Goal: Transaction & Acquisition: Subscribe to service/newsletter

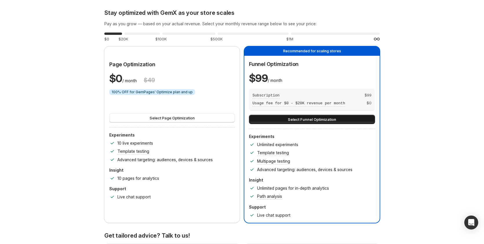
click at [363, 120] on button "Select Funnel Optimization" at bounding box center [312, 119] width 126 height 9
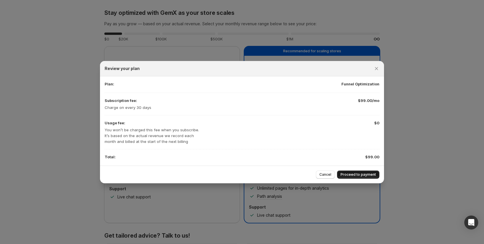
click at [359, 175] on span "Proceed to payment" at bounding box center [358, 174] width 35 height 5
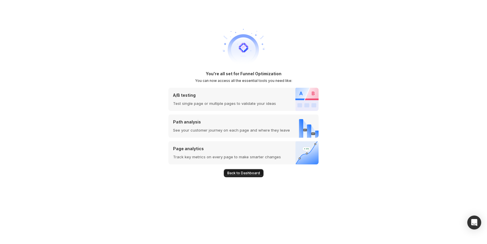
click at [244, 172] on span "Back to Dashboard" at bounding box center [243, 173] width 33 height 5
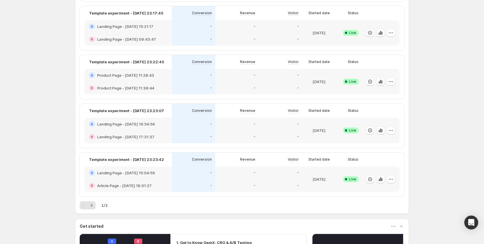
scroll to position [305, 0]
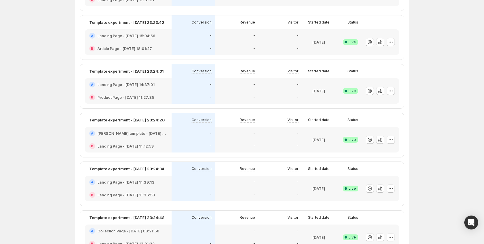
scroll to position [425, 0]
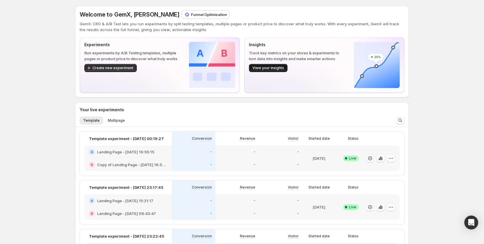
click at [280, 66] on span "View your insights" at bounding box center [269, 68] width 32 height 5
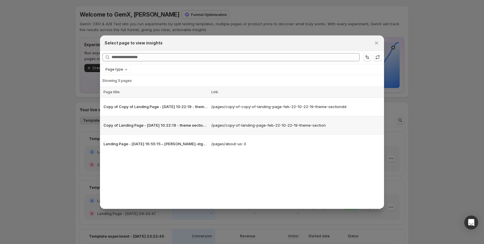
click at [282, 133] on td "/pages/copy-of-landing-page-feb-22-10-22-19-theme-section" at bounding box center [297, 125] width 175 height 19
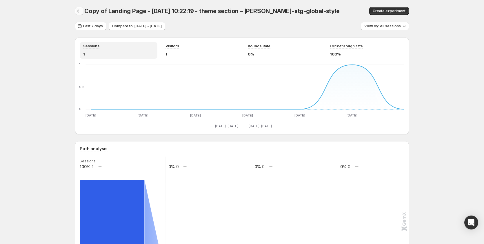
click at [81, 13] on icon "button" at bounding box center [79, 11] width 6 height 6
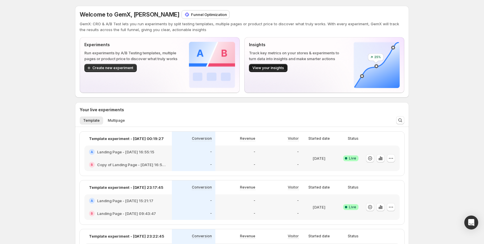
click at [274, 65] on button "View your insights" at bounding box center [268, 68] width 39 height 8
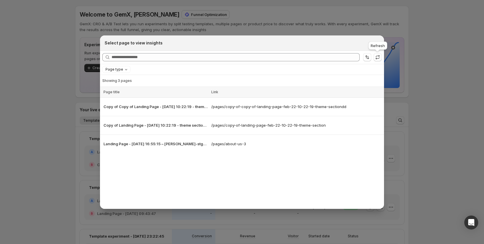
click at [379, 55] on icon ":ro1:" at bounding box center [378, 56] width 4 height 2
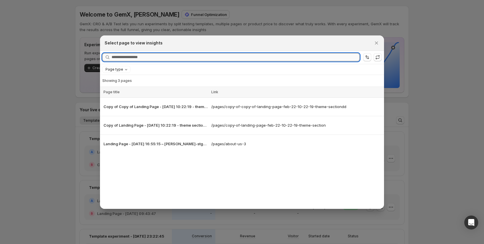
click at [220, 55] on input "Searching all page" at bounding box center [236, 57] width 248 height 8
type input "*"
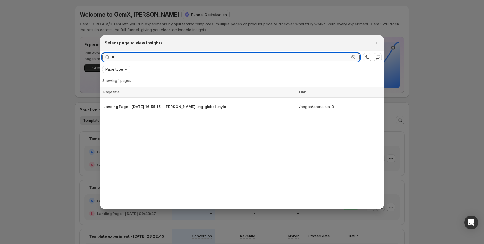
type input "*"
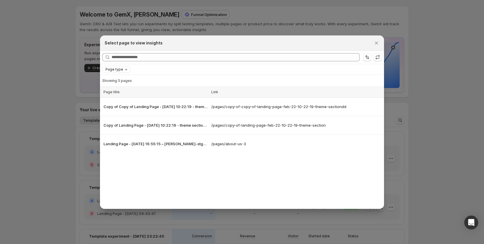
click at [115, 70] on span "Page type" at bounding box center [115, 69] width 18 height 5
click at [119, 82] on span "Landing page" at bounding box center [125, 80] width 25 height 5
click at [141, 165] on div "Loading items… Loading items… Page title Link Select all 3 Items 0 selected Pag…" at bounding box center [242, 148] width 284 height 122
click at [149, 70] on icon "Clear" at bounding box center [151, 69] width 5 height 5
click at [109, 70] on span "Page type" at bounding box center [115, 69] width 18 height 5
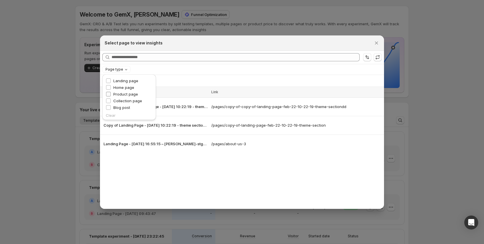
click at [133, 92] on span "Product page" at bounding box center [125, 94] width 25 height 5
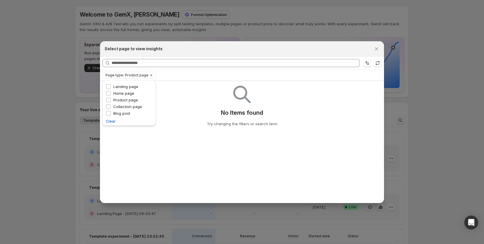
click at [182, 173] on div "Loading items… No Items found Try changing the filters or search term" at bounding box center [242, 142] width 284 height 122
click at [150, 75] on icon "Clear" at bounding box center [151, 75] width 5 height 5
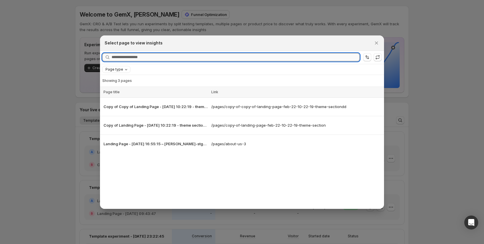
click at [203, 56] on input "Searching all page" at bounding box center [236, 57] width 248 height 8
type input "*"
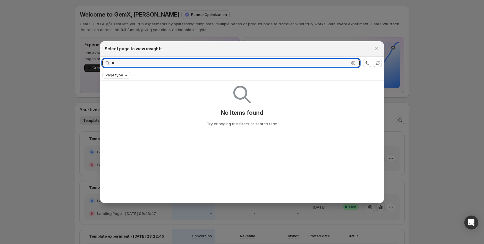
type input "**"
click at [66, 127] on div at bounding box center [242, 122] width 484 height 244
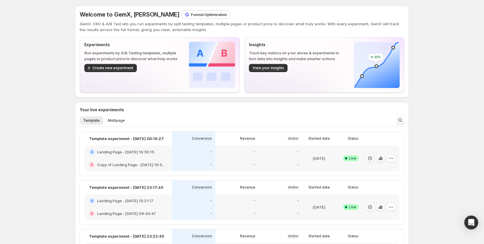
click at [401, 120] on icon "Search and filter results" at bounding box center [401, 120] width 6 height 6
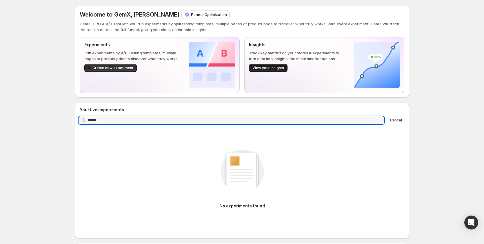
type input "******"
click at [265, 66] on span "View your insights" at bounding box center [269, 68] width 32 height 5
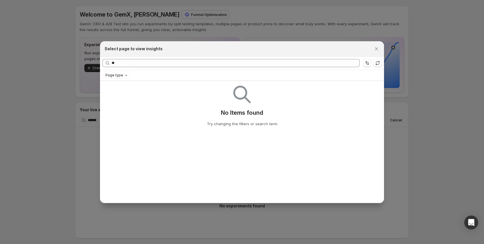
click at [55, 126] on div at bounding box center [242, 122] width 484 height 244
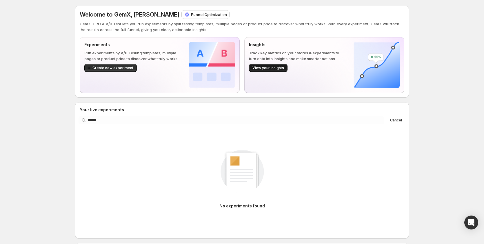
click at [263, 71] on button "View your insights" at bounding box center [268, 68] width 39 height 8
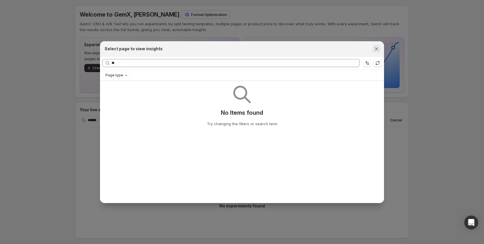
click at [376, 50] on icon "Close" at bounding box center [377, 49] width 6 height 6
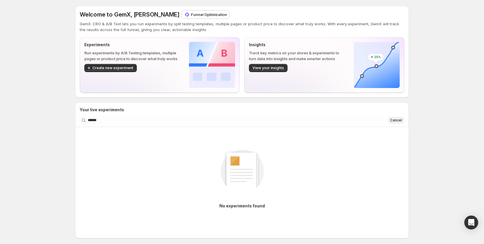
click at [400, 119] on span "Cancel" at bounding box center [396, 120] width 12 height 5
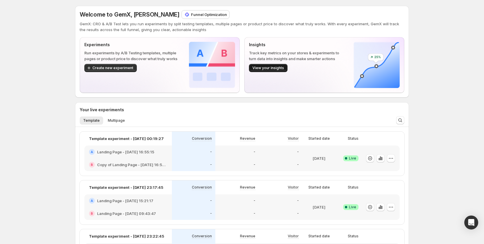
click at [266, 68] on span "View your insights" at bounding box center [269, 68] width 32 height 5
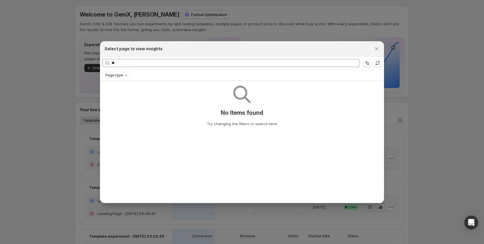
click at [267, 58] on div "Searching all page ** Clear More views More views" at bounding box center [242, 63] width 284 height 13
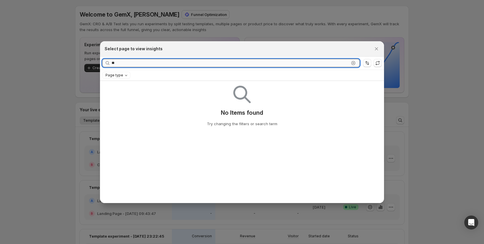
click at [268, 61] on input "**" at bounding box center [231, 63] width 238 height 8
click at [352, 61] on icon ":ro1:" at bounding box center [354, 63] width 6 height 6
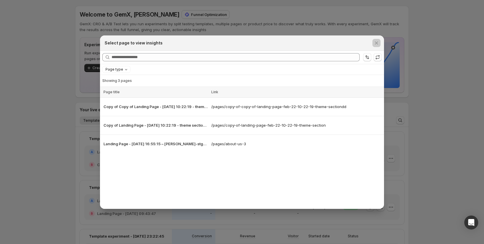
click at [51, 122] on div at bounding box center [242, 122] width 484 height 244
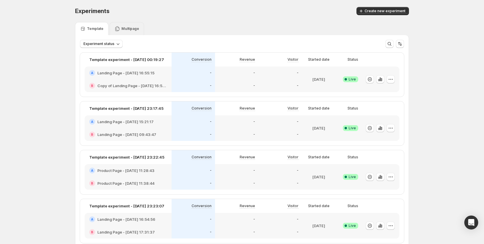
click at [134, 28] on p "Multipage" at bounding box center [131, 28] width 18 height 5
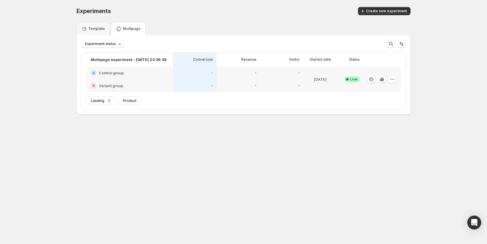
drag, startPoint x: 393, startPoint y: 43, endPoint x: 376, endPoint y: 46, distance: 17.5
click at [392, 43] on icon "button" at bounding box center [391, 44] width 6 height 6
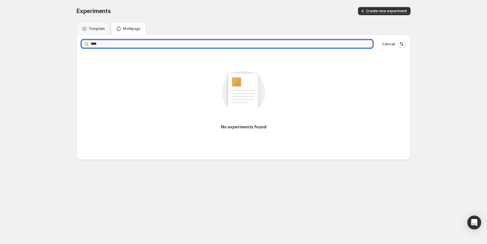
type input "****"
click at [367, 44] on icon "button" at bounding box center [367, 44] width 6 height 6
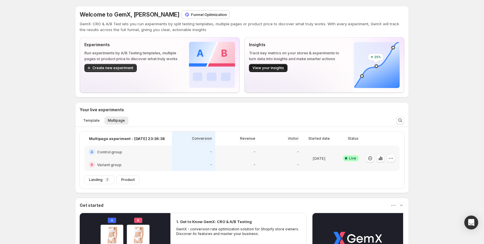
click at [283, 70] on button "View your insights" at bounding box center [268, 68] width 39 height 8
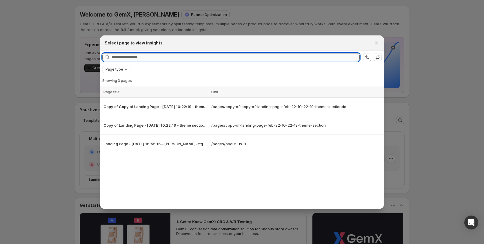
click at [308, 55] on input "Searching all page" at bounding box center [236, 57] width 248 height 8
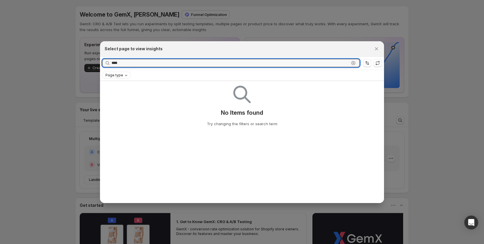
type input "****"
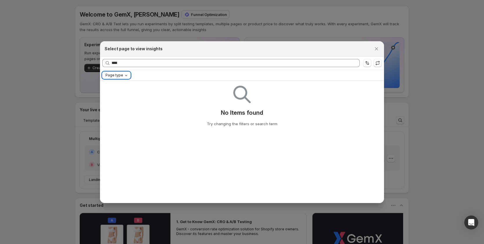
click at [119, 75] on span "Page type" at bounding box center [115, 75] width 18 height 5
click at [185, 91] on div "No Items found Try changing the filters or search term" at bounding box center [242, 104] width 275 height 46
click at [419, 69] on div at bounding box center [242, 122] width 484 height 244
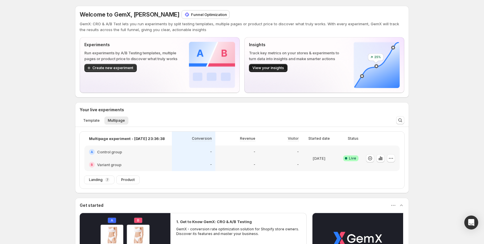
click at [266, 65] on button "View your insights" at bounding box center [268, 68] width 39 height 8
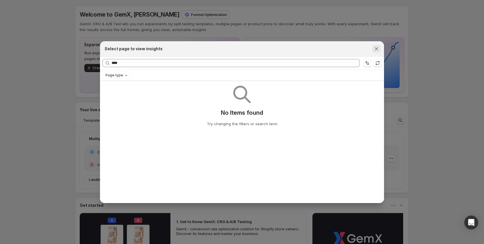
click at [378, 50] on icon "Close" at bounding box center [377, 49] width 6 height 6
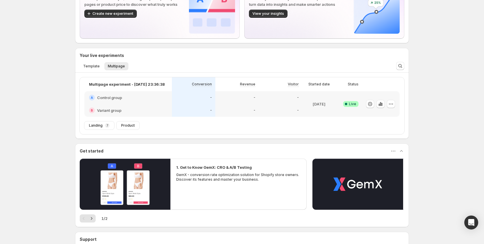
scroll to position [110, 0]
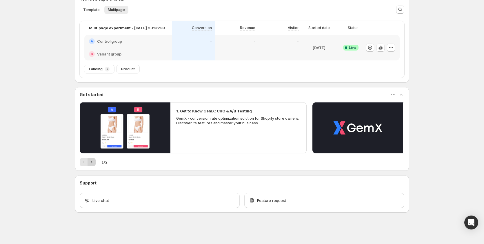
click at [90, 160] on icon "Next" at bounding box center [92, 162] width 6 height 6
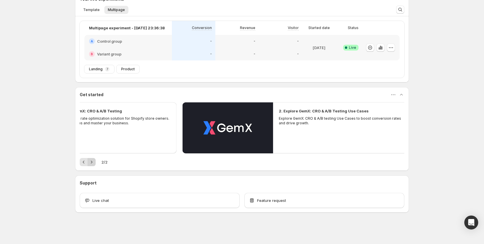
click at [90, 160] on div "Pagination" at bounding box center [92, 162] width 8 height 8
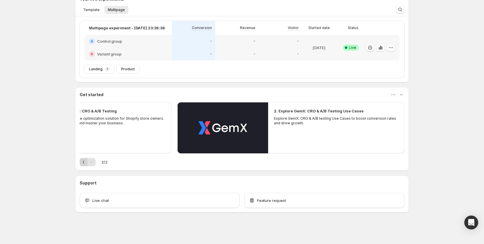
click at [86, 162] on icon "Previous" at bounding box center [84, 162] width 6 height 6
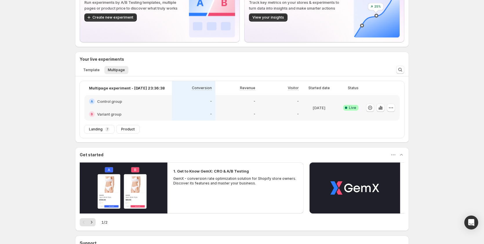
scroll to position [0, 0]
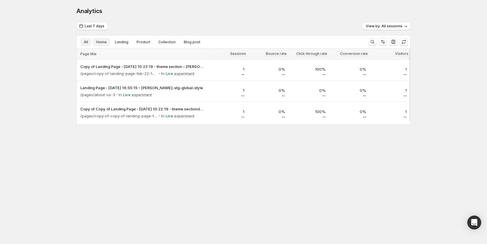
click at [103, 40] on span "Home" at bounding box center [101, 42] width 10 height 5
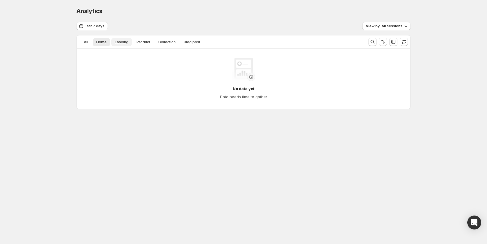
click at [120, 40] on span "Landing" at bounding box center [122, 42] width 14 height 5
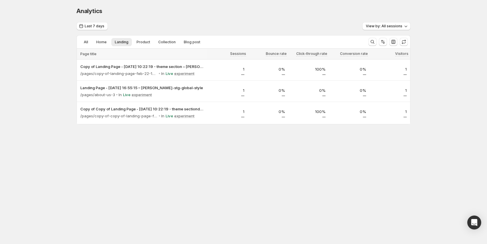
click at [155, 38] on li "Collection" at bounding box center [167, 42] width 24 height 8
click at [168, 43] on span "Collection" at bounding box center [166, 42] width 17 height 5
